Goal: Task Accomplishment & Management: Use online tool/utility

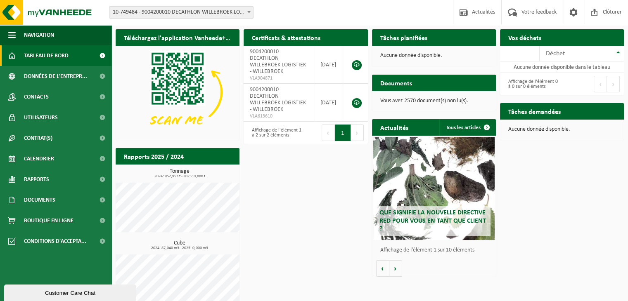
click at [239, 14] on span "10-749484 - 9004200010 DECATHLON WILLEBROEK LOGISTIEK - WILLEBROEK" at bounding box center [181, 13] width 144 height 12
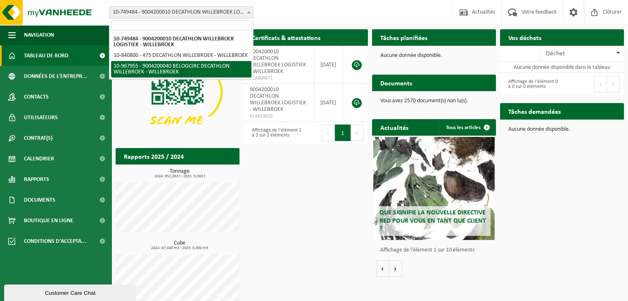
select select "154029"
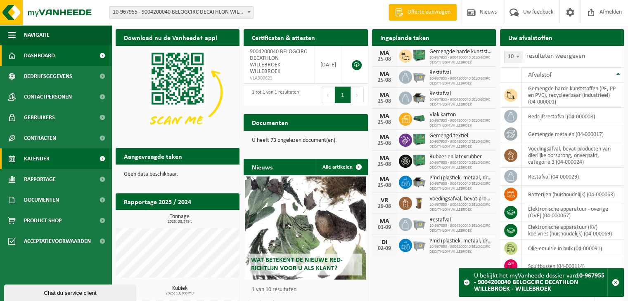
click at [43, 159] on span "Kalender" at bounding box center [37, 159] width 26 height 21
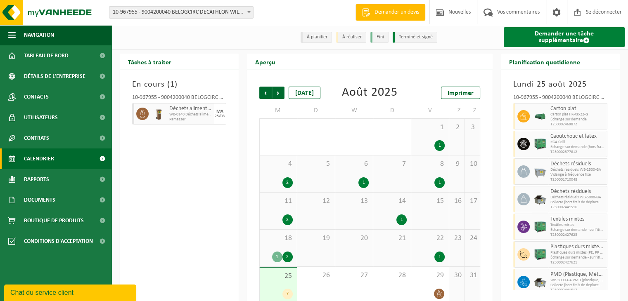
click at [569, 35] on font "Demander une tâche supplémentaire" at bounding box center [564, 37] width 59 height 13
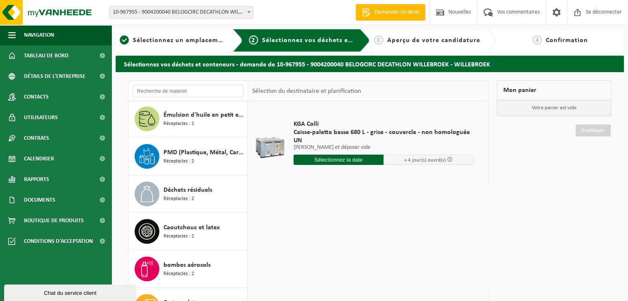
scroll to position [539, 0]
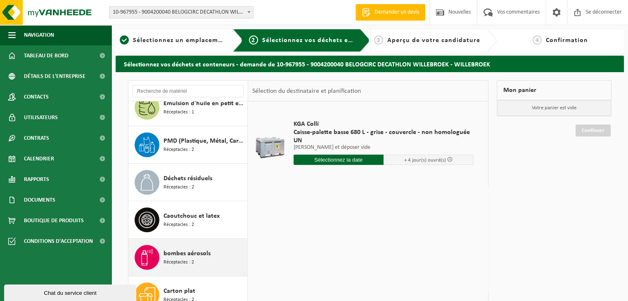
click at [205, 255] on font "bombes aérosols" at bounding box center [186, 254] width 47 height 7
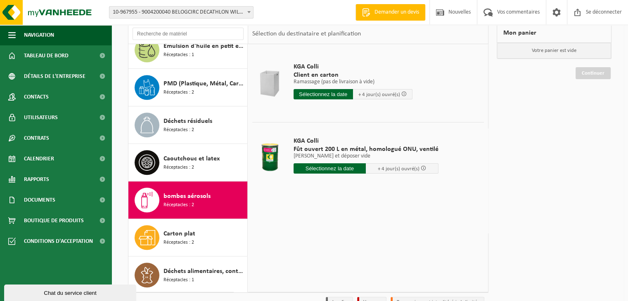
scroll to position [58, 0]
